Goal: Go to known website: Access a specific website the user already knows

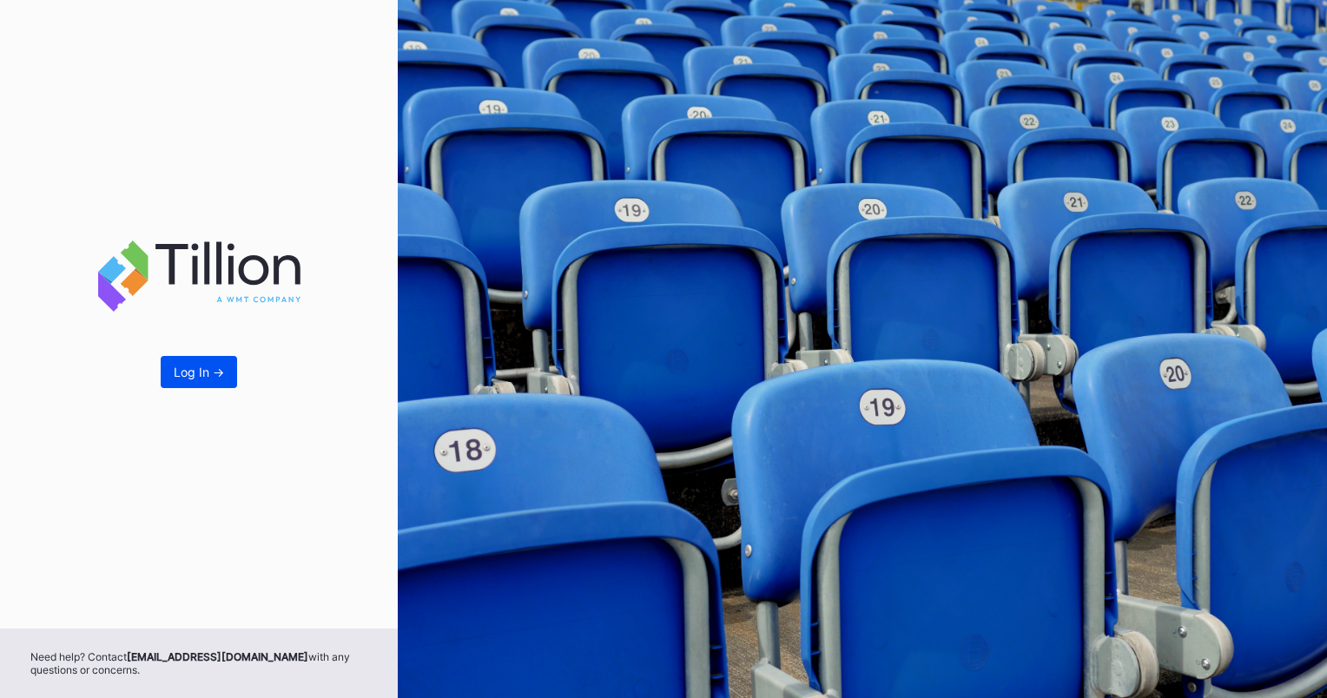
click at [208, 374] on div "Log In ->" at bounding box center [199, 372] width 50 height 15
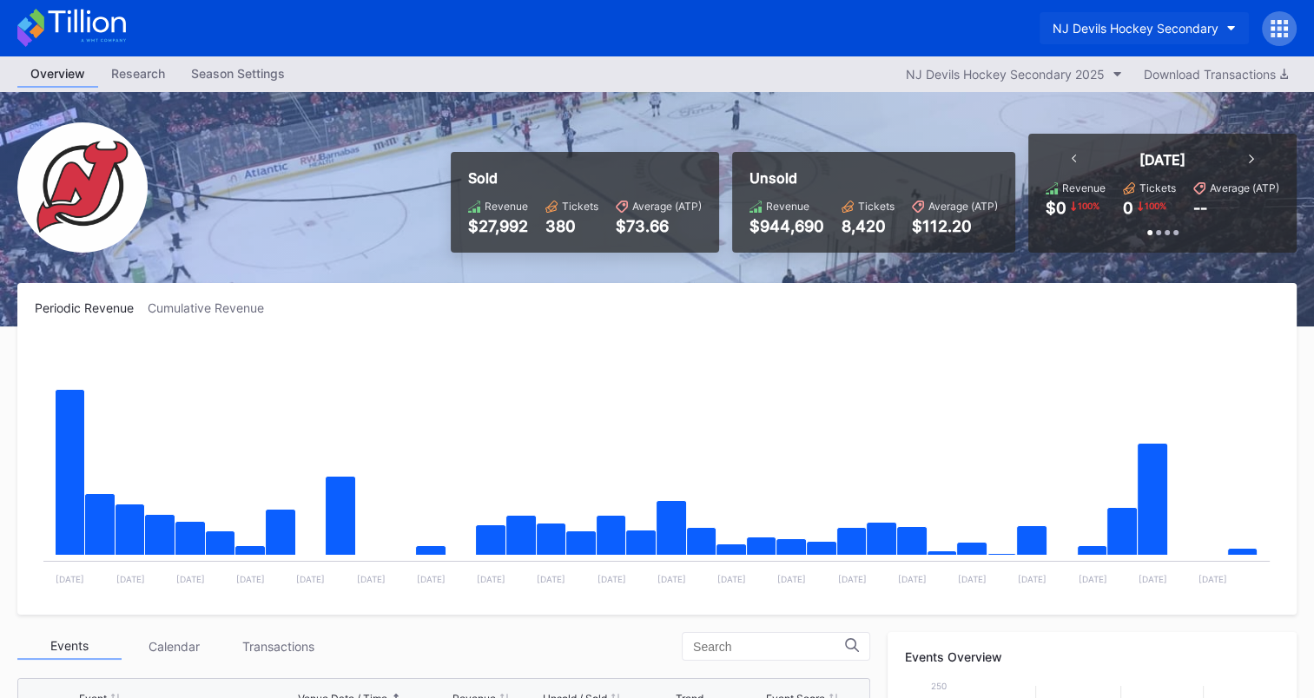
click at [1228, 30] on icon "button" at bounding box center [1231, 28] width 9 height 5
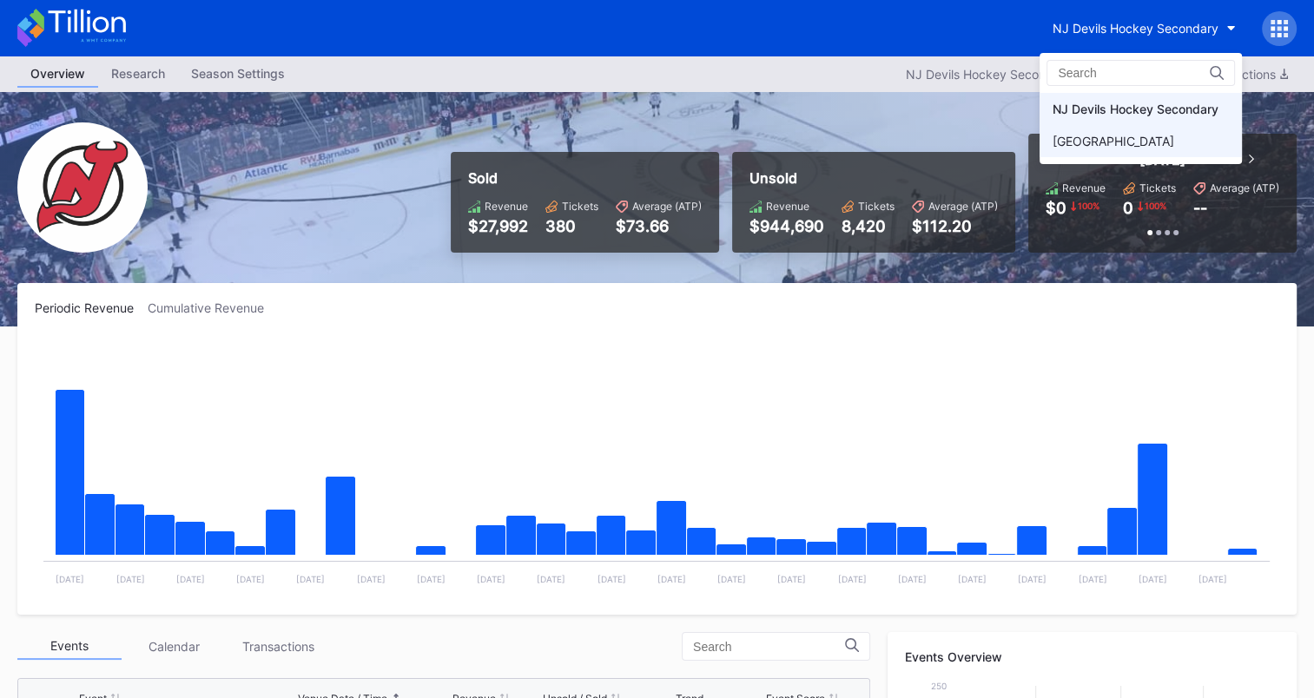
click at [1136, 135] on div "[GEOGRAPHIC_DATA]" at bounding box center [1113, 141] width 122 height 15
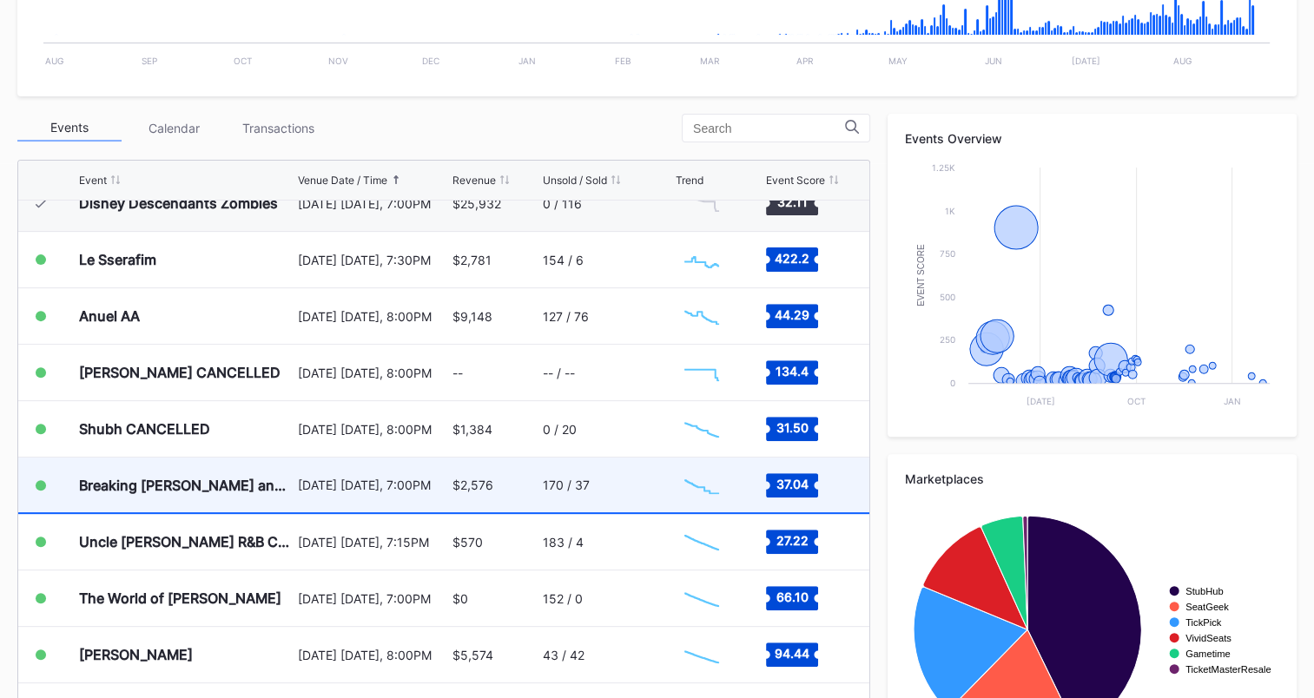
scroll to position [2032, 0]
